Goal: Information Seeking & Learning: Learn about a topic

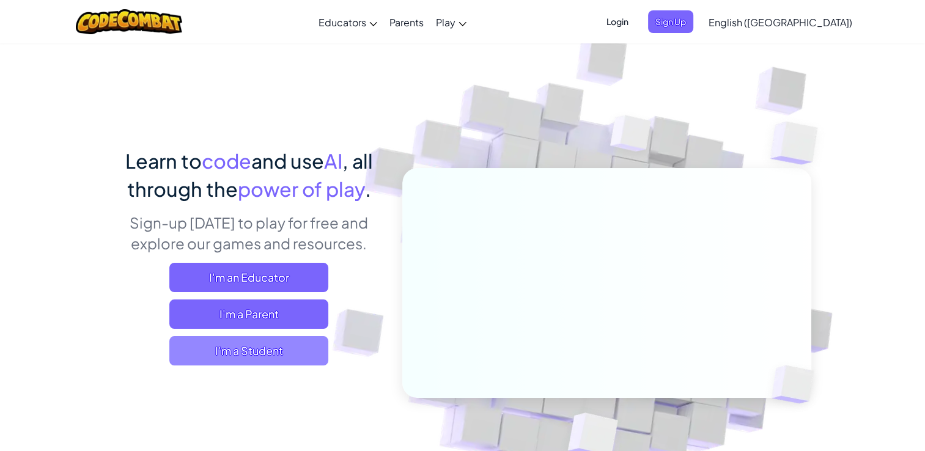
click at [300, 350] on span "I'm a Student" at bounding box center [248, 350] width 159 height 29
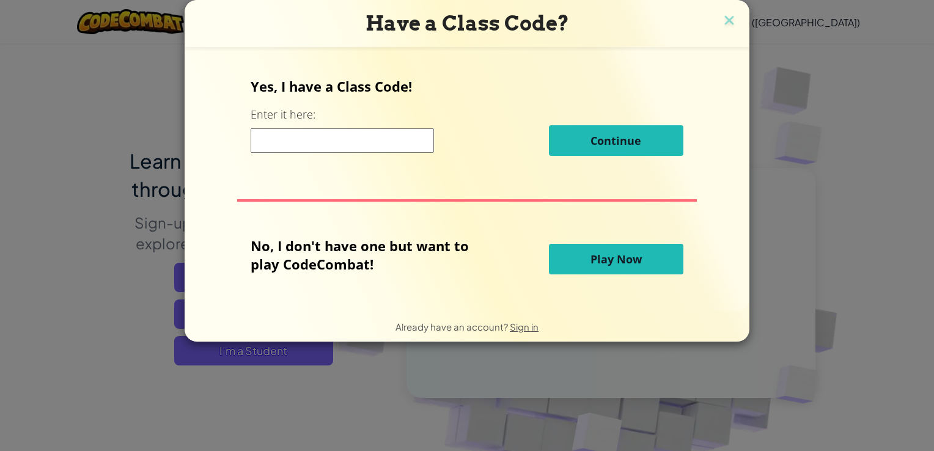
click at [609, 268] on button "Play Now" at bounding box center [616, 259] width 134 height 31
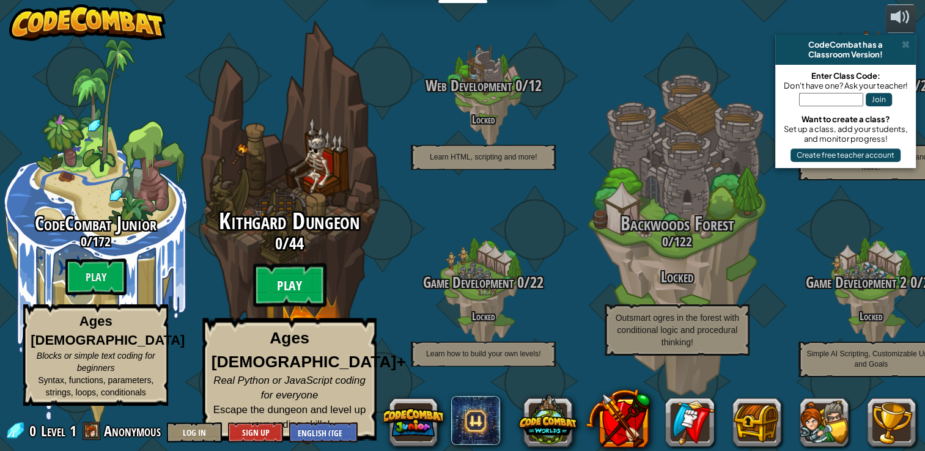
click at [301, 291] on btn "Play" at bounding box center [289, 285] width 73 height 44
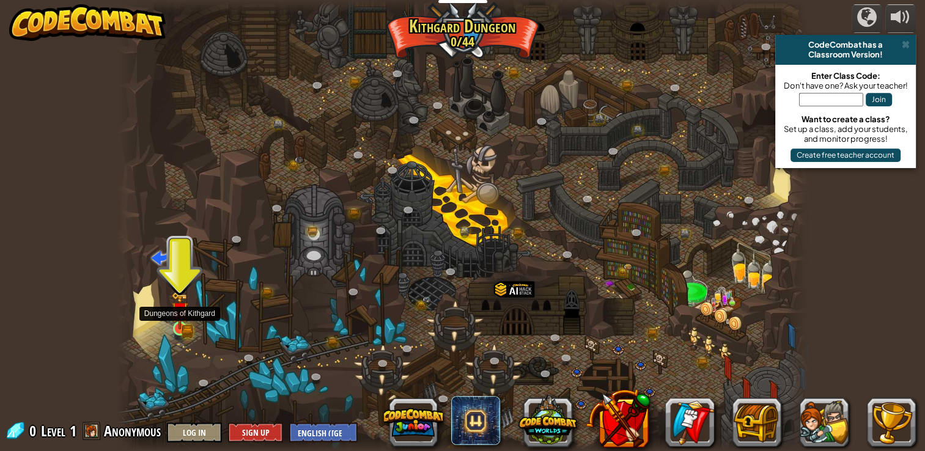
click at [171, 320] on img at bounding box center [179, 311] width 17 height 38
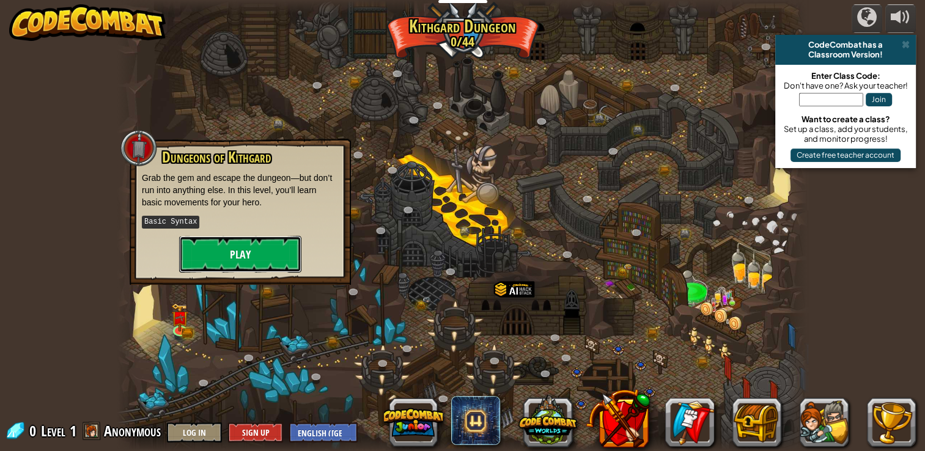
click at [263, 255] on button "Play" at bounding box center [240, 254] width 122 height 37
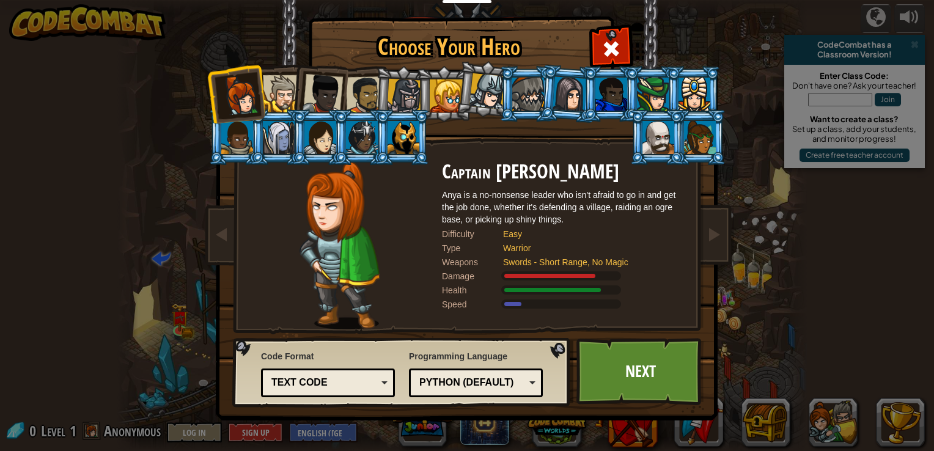
click at [375, 384] on div "Text code" at bounding box center [324, 383] width 106 height 14
click at [376, 361] on div "Code Format Text code Blocks and code Blocks Blocks (Icons) Text code Blocks - …" at bounding box center [328, 373] width 134 height 53
click at [482, 383] on div "Python (Default)" at bounding box center [472, 383] width 106 height 14
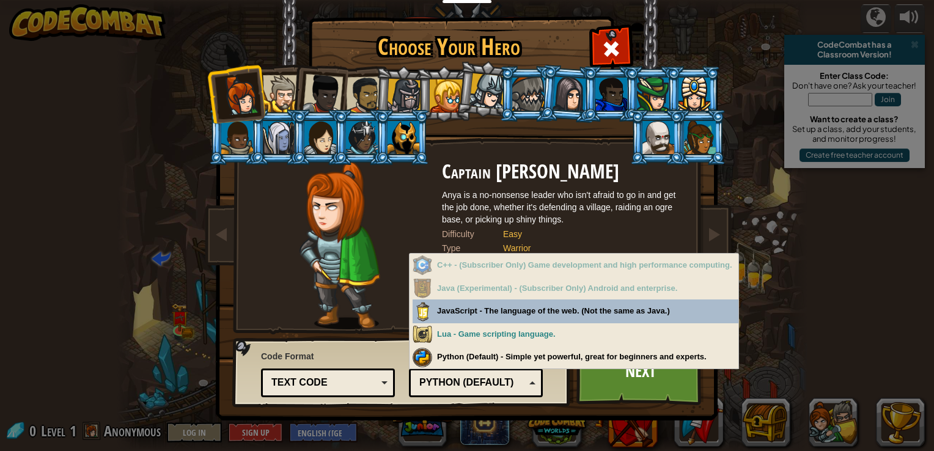
click at [482, 383] on div "Python (Default)" at bounding box center [472, 383] width 106 height 14
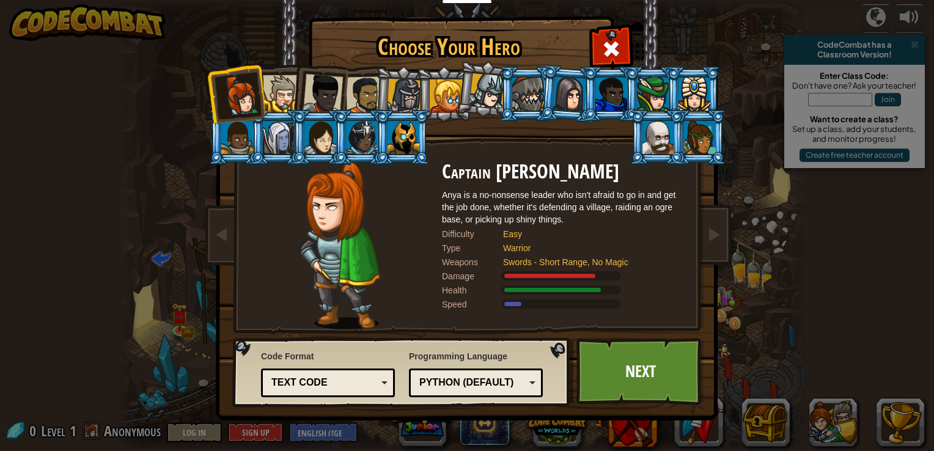
click at [482, 383] on div "Python (Default)" at bounding box center [472, 383] width 106 height 14
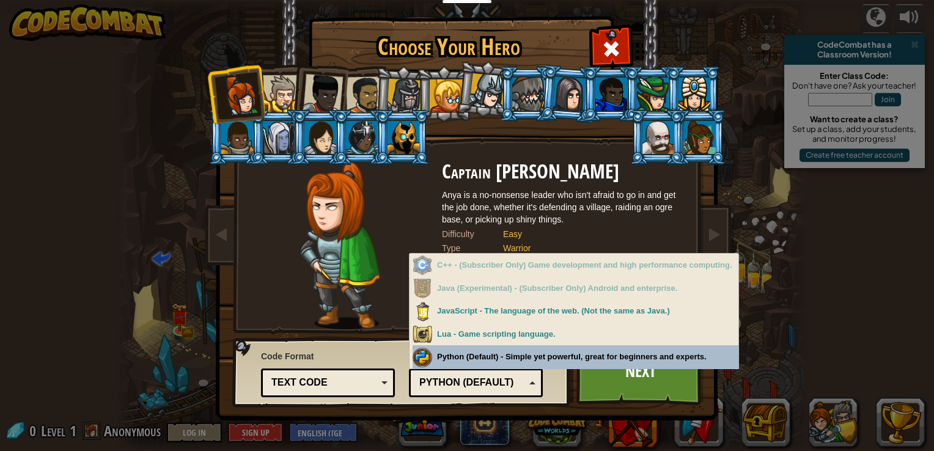
click at [516, 385] on div "Python (Default)" at bounding box center [472, 383] width 106 height 14
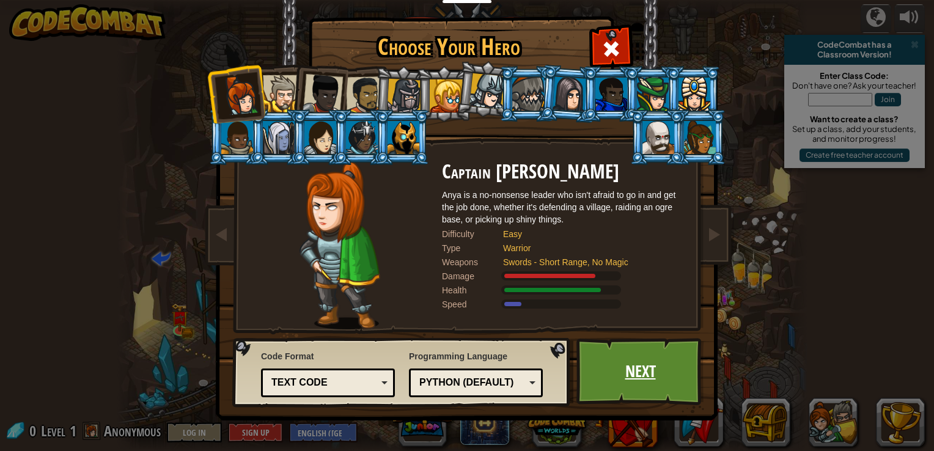
click at [626, 361] on link "Next" at bounding box center [640, 371] width 128 height 67
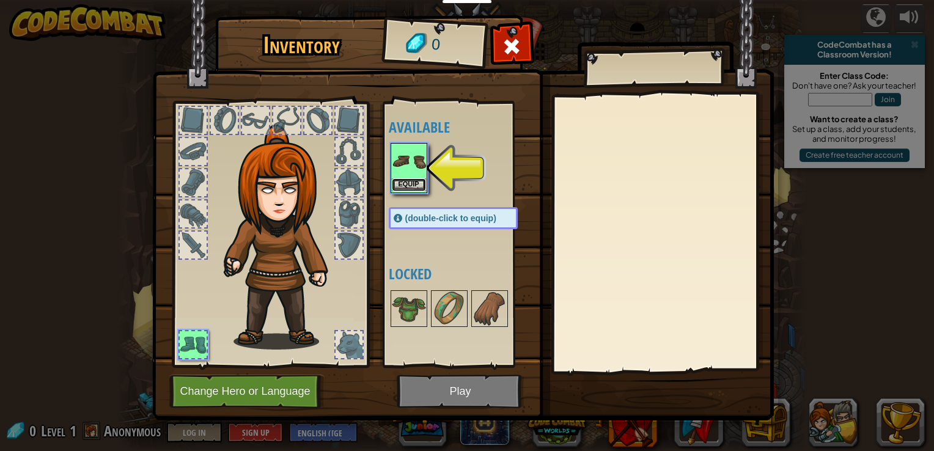
click at [411, 180] on button "Equip" at bounding box center [409, 184] width 34 height 13
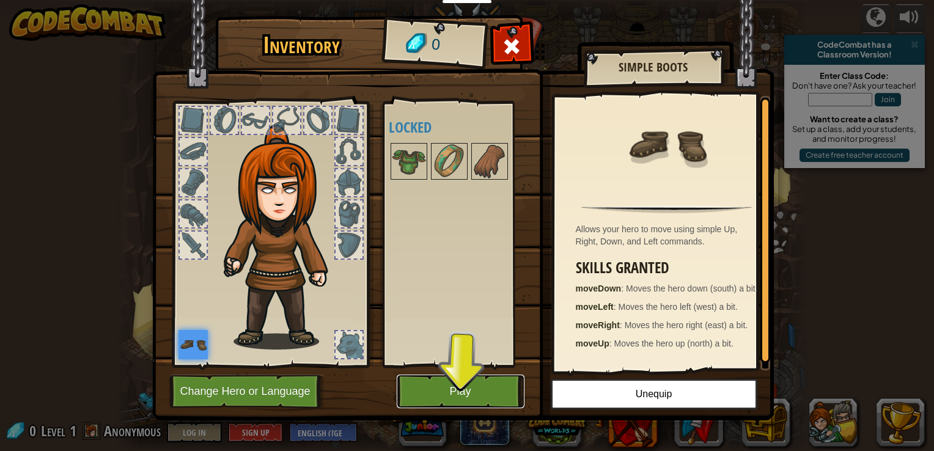
click at [482, 397] on button "Play" at bounding box center [461, 392] width 128 height 34
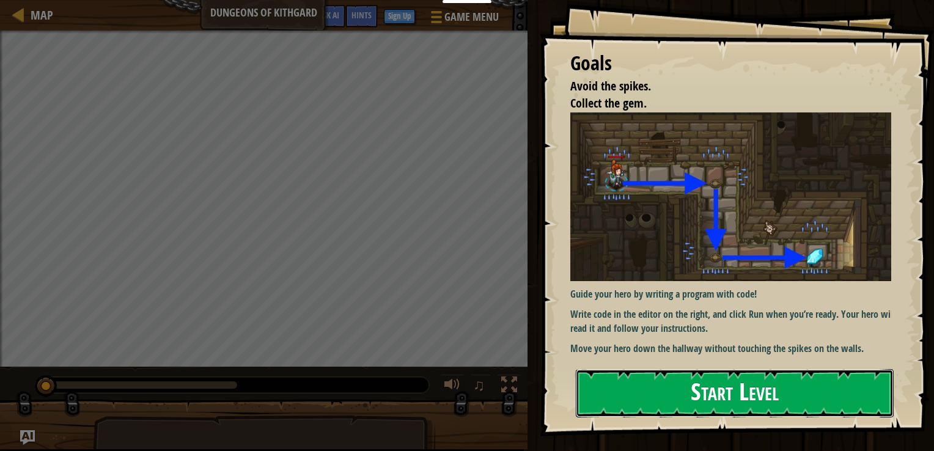
click at [663, 402] on button "Start Level" at bounding box center [735, 393] width 318 height 48
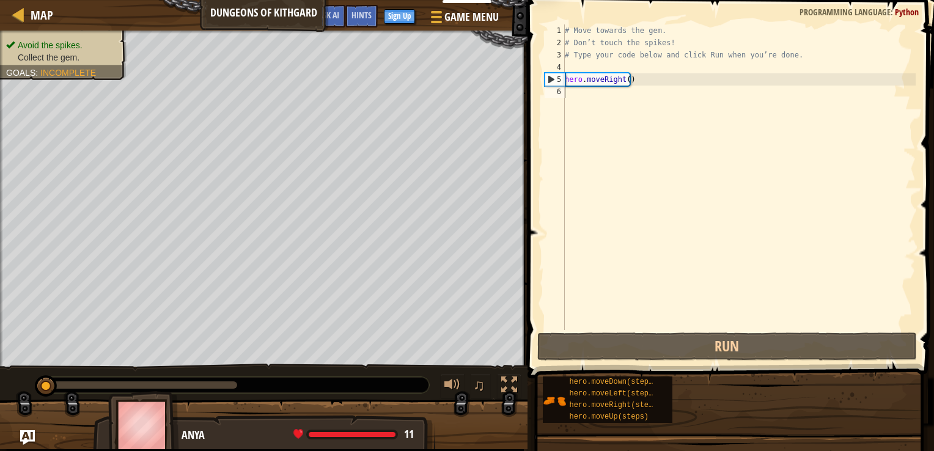
click at [663, 402] on div "hero.moveDown(steps) hero.moveLeft(steps) hero.moveRight(steps) hero.moveUp(ste…" at bounding box center [608, 399] width 130 height 46
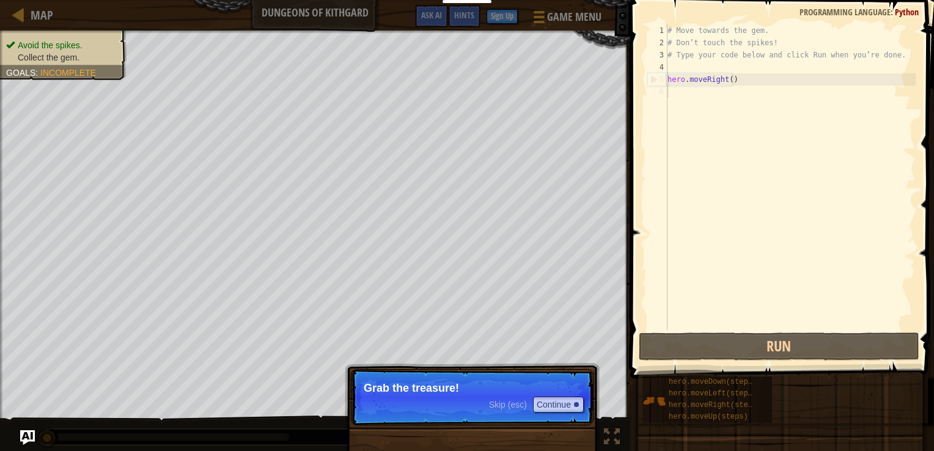
click at [502, 387] on p "Grab the treasure!" at bounding box center [472, 388] width 217 height 12
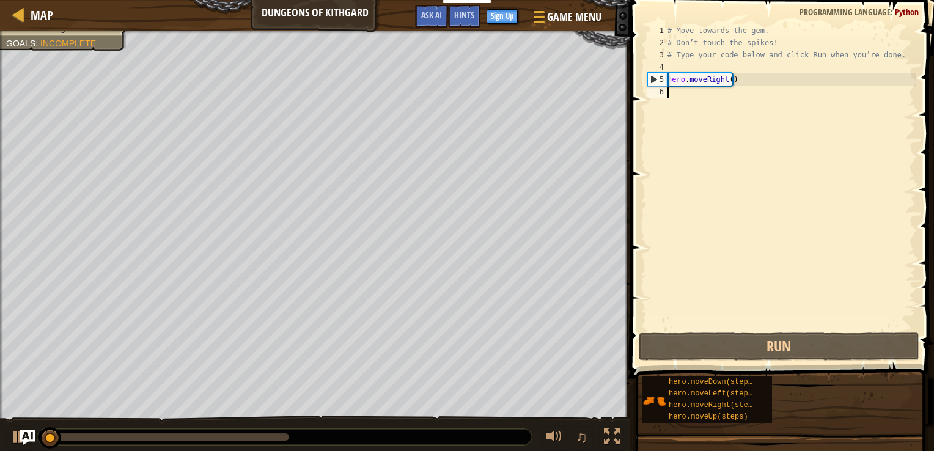
scroll to position [6, 0]
